Goal: Find specific page/section: Find specific page/section

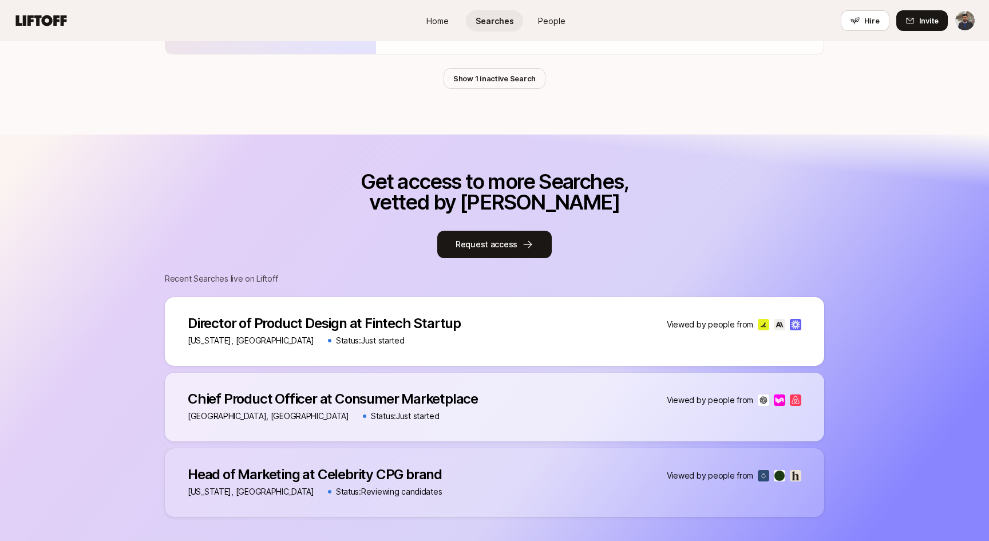
scroll to position [1097, 0]
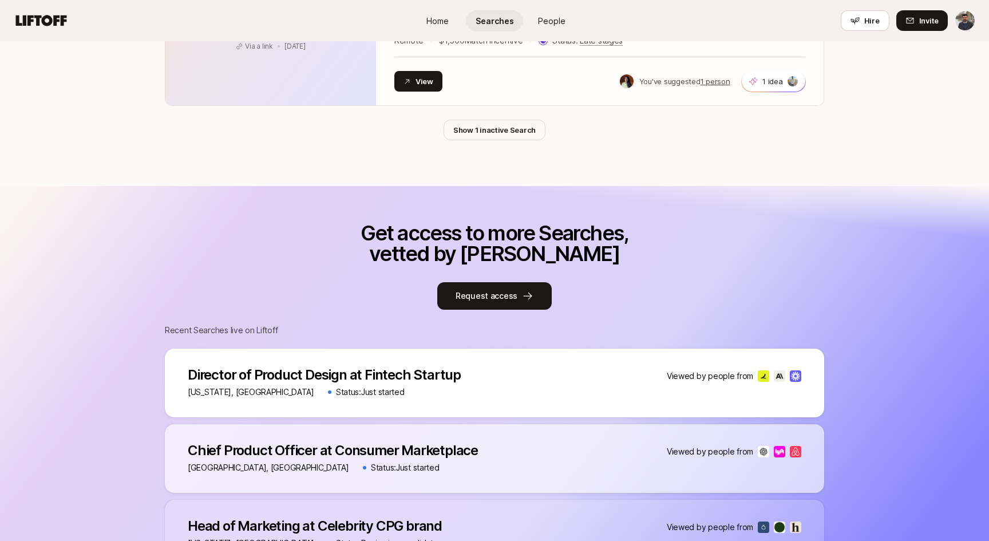
click at [522, 398] on div "Director of Product Design at Fintech Startup Director of Product Design at Fin…" at bounding box center [494, 382] width 659 height 69
click at [422, 376] on p "Director of Product Design at Fintech Startup" at bounding box center [324, 375] width 273 height 16
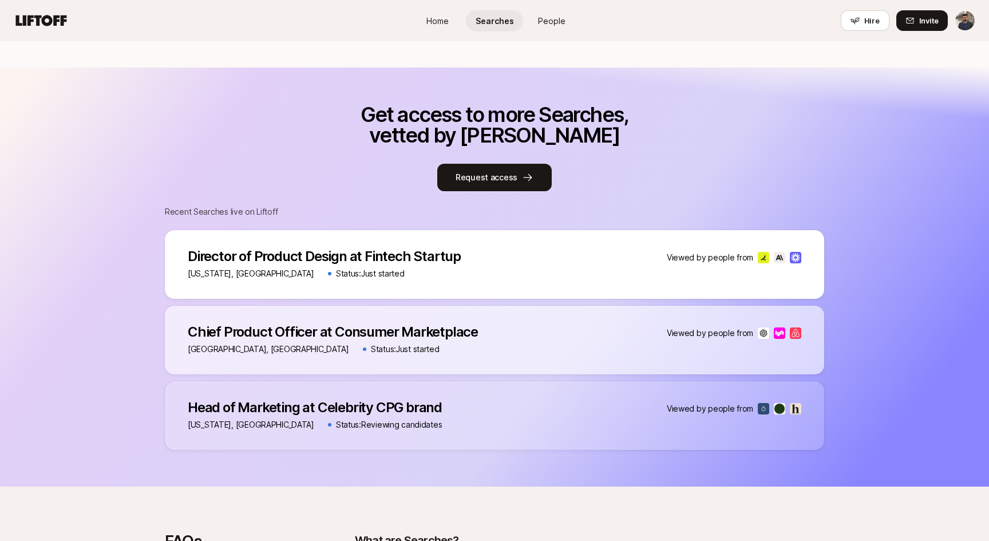
scroll to position [1260, 0]
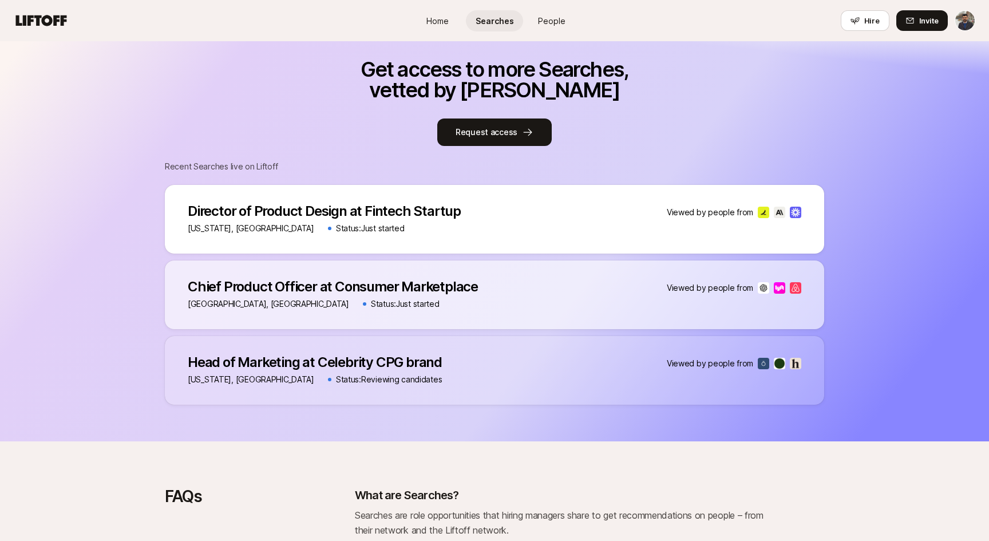
click at [355, 208] on p "Director of Product Design at Fintech Startup" at bounding box center [324, 211] width 273 height 16
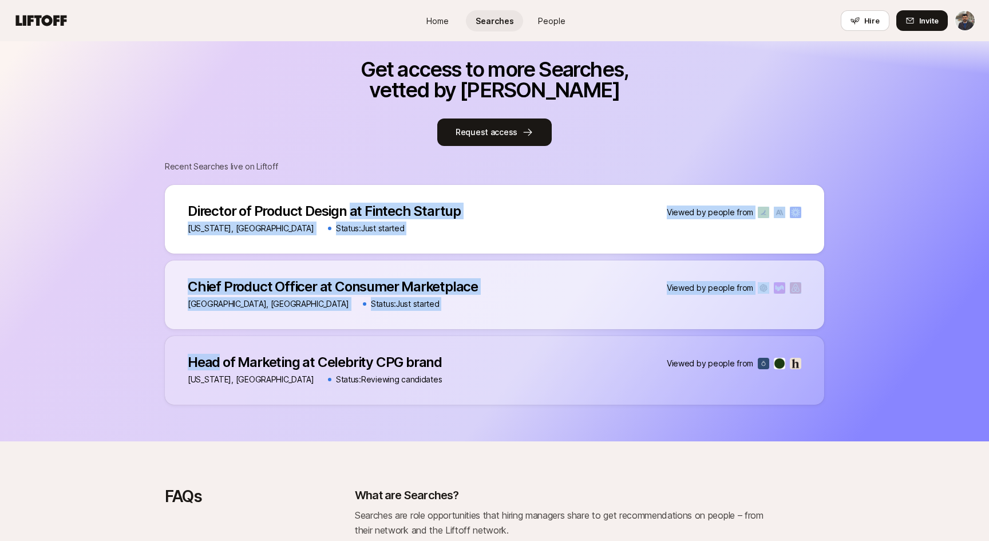
drag, startPoint x: 351, startPoint y: 208, endPoint x: 400, endPoint y: 350, distance: 150.2
click at [402, 351] on div "Director of Product Design at Fintech Startup Director of Product Design at Fin…" at bounding box center [494, 295] width 659 height 220
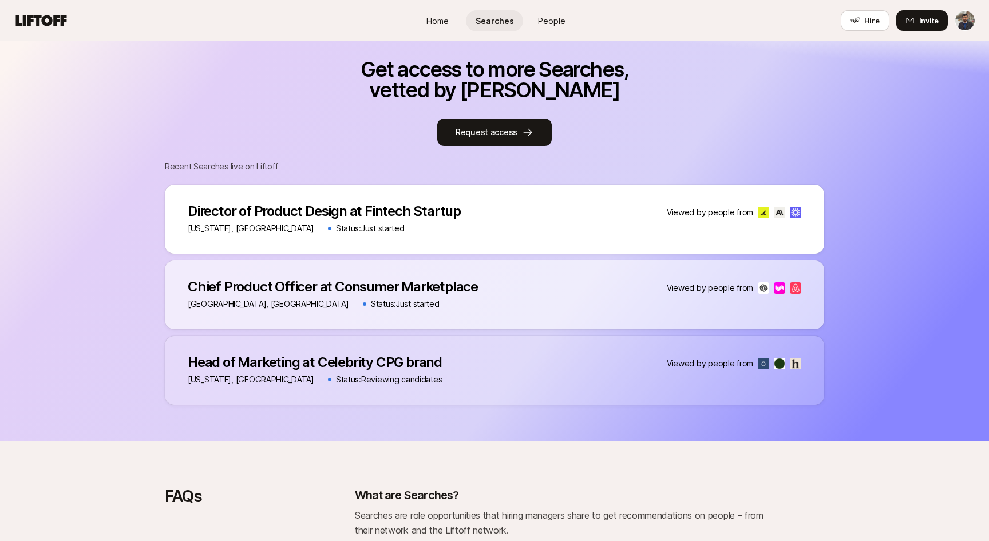
click at [585, 227] on div "Director of Product Design at Fintech Startup Director of Product Design at Fin…" at bounding box center [494, 219] width 659 height 69
click at [701, 211] on p "Viewed by people from" at bounding box center [709, 212] width 86 height 14
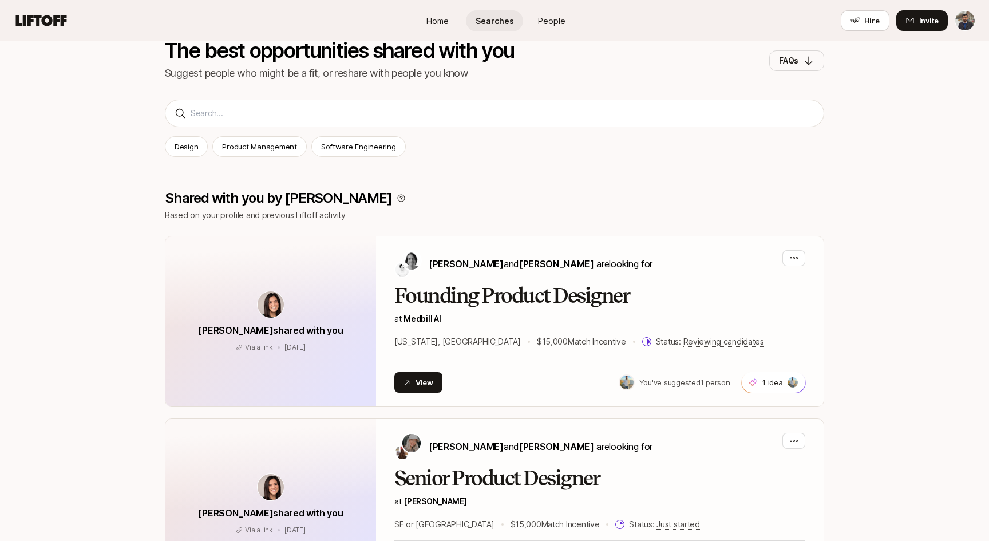
scroll to position [0, 0]
